Goal: Information Seeking & Learning: Learn about a topic

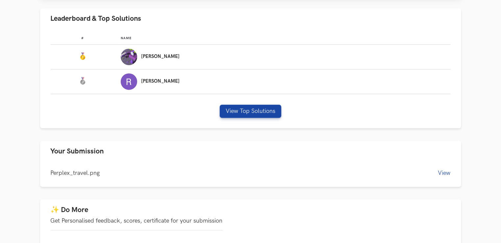
scroll to position [213, 0]
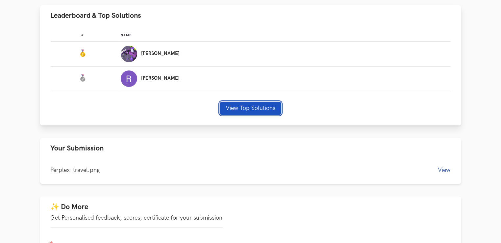
click at [262, 107] on button "View Top Solutions" at bounding box center [251, 108] width 62 height 13
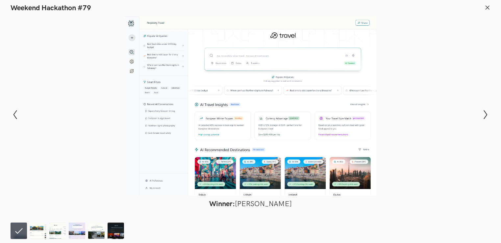
scroll to position [182, 0]
click at [40, 227] on img at bounding box center [38, 231] width 16 height 16
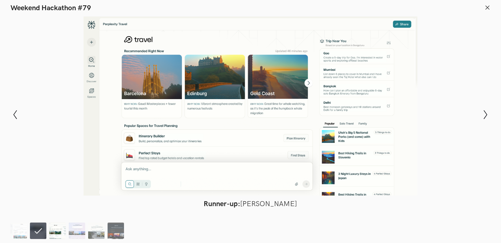
click at [59, 230] on img at bounding box center [57, 231] width 16 height 16
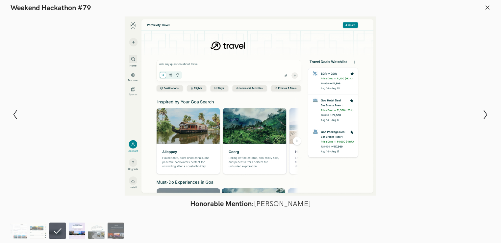
click at [74, 234] on img at bounding box center [77, 231] width 16 height 16
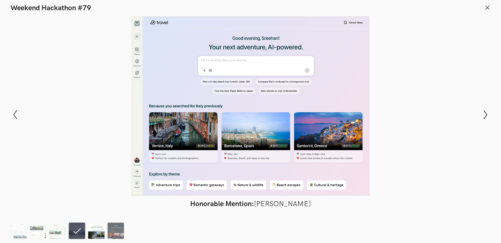
click at [97, 230] on img at bounding box center [96, 231] width 16 height 16
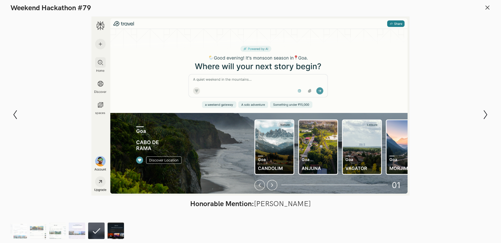
click at [115, 229] on img at bounding box center [116, 231] width 16 height 16
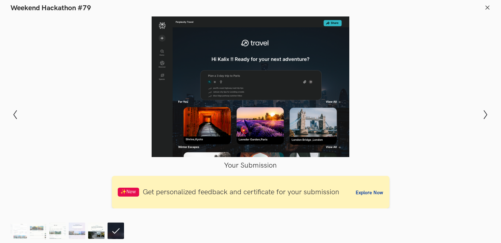
click at [103, 230] on img at bounding box center [96, 231] width 16 height 16
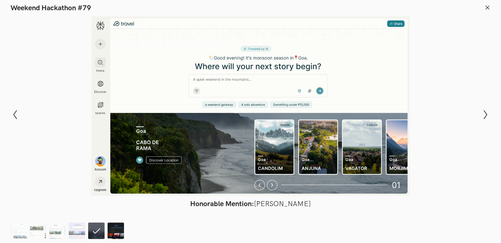
click at [114, 230] on img at bounding box center [116, 231] width 16 height 16
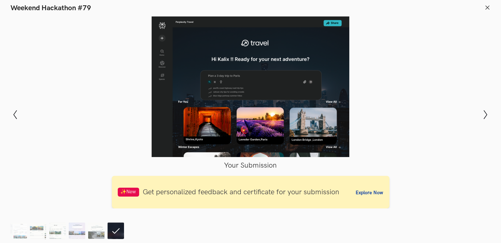
click at [106, 230] on ol at bounding box center [69, 231] width 117 height 16
click at [98, 235] on img at bounding box center [96, 231] width 16 height 16
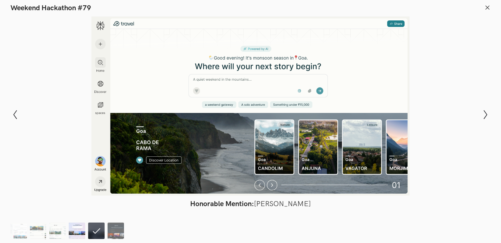
click at [76, 236] on img at bounding box center [77, 231] width 16 height 16
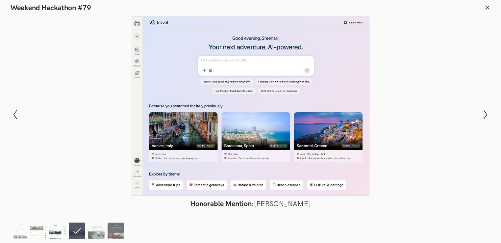
click at [63, 236] on img at bounding box center [57, 231] width 16 height 16
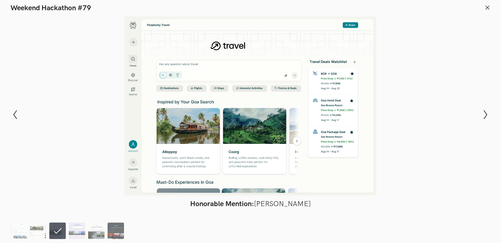
click at [68, 231] on ol at bounding box center [69, 231] width 117 height 16
click at [75, 232] on img at bounding box center [77, 231] width 16 height 16
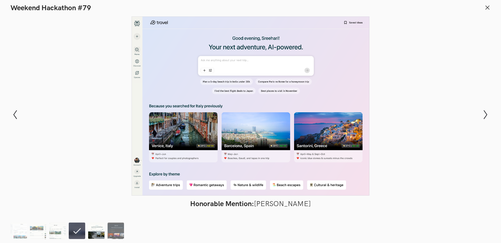
click at [95, 227] on img at bounding box center [96, 231] width 16 height 16
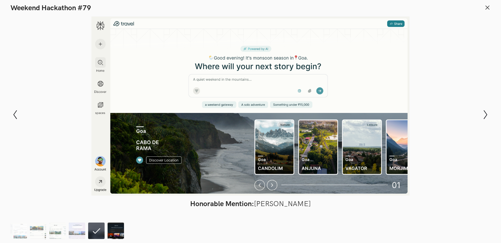
click at [112, 230] on img at bounding box center [116, 231] width 16 height 16
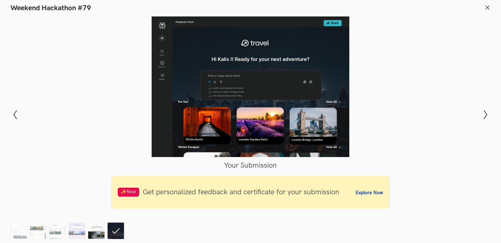
click at [99, 231] on img at bounding box center [96, 231] width 16 height 16
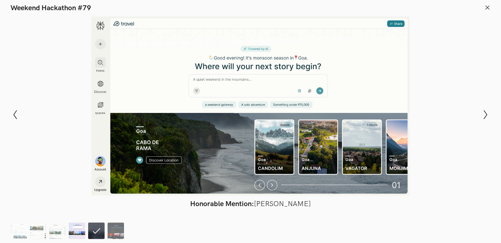
click at [80, 231] on img at bounding box center [77, 231] width 16 height 16
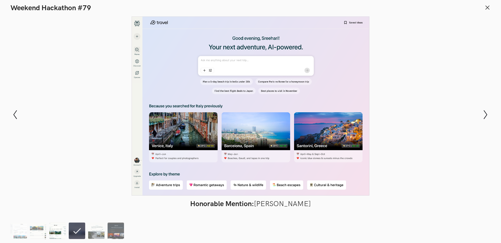
click at [61, 230] on img at bounding box center [57, 231] width 16 height 16
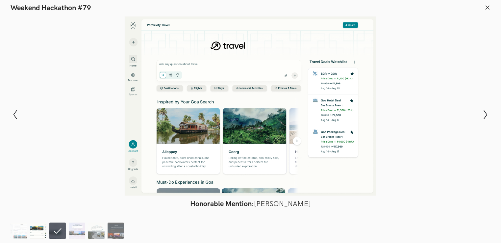
click at [31, 228] on img at bounding box center [38, 231] width 16 height 16
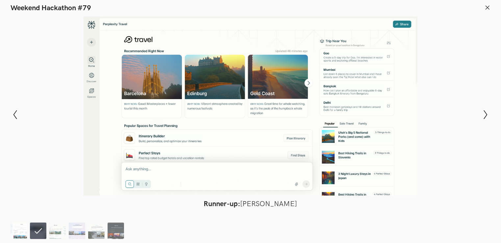
click at [15, 228] on img at bounding box center [19, 231] width 16 height 16
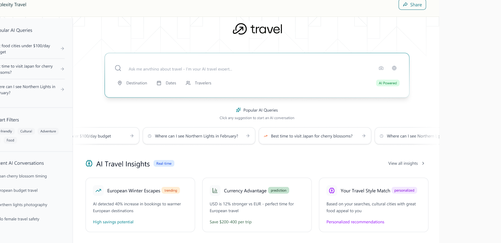
click at [240, 107] on div at bounding box center [250, 105] width 453 height 179
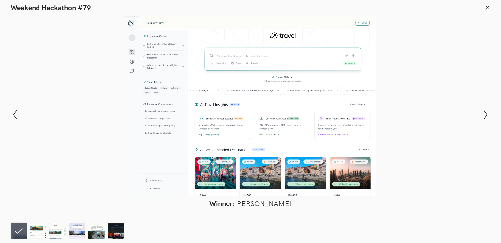
scroll to position [65, 0]
